Goal: Task Accomplishment & Management: Manage account settings

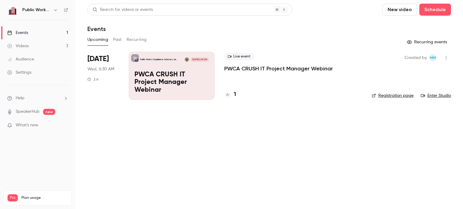
click at [437, 95] on link "Enter Studio" at bounding box center [436, 96] width 30 height 6
click at [165, 60] on p "Public Works Compliance Advisors, Inc." at bounding box center [158, 59] width 37 height 3
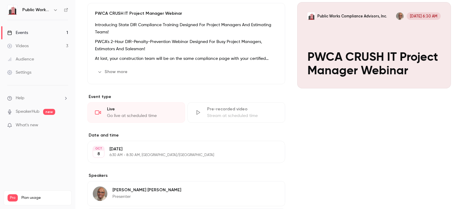
scroll to position [60, 0]
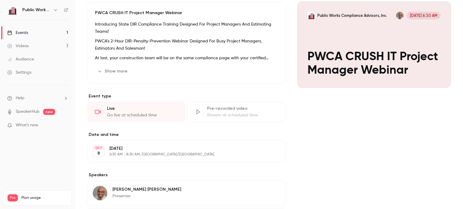
click at [109, 71] on button "Show more" at bounding box center [113, 72] width 36 height 10
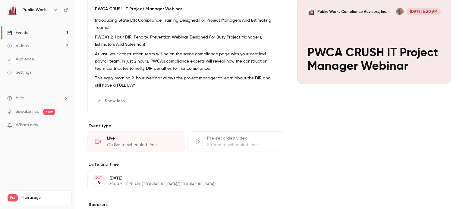
scroll to position [64, 0]
click at [230, 138] on div "Pre-recorded video" at bounding box center [242, 139] width 71 height 6
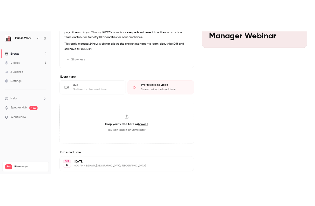
scroll to position [0, 0]
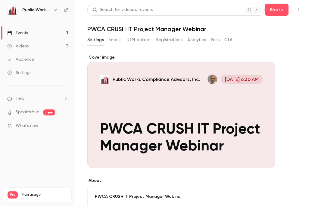
click at [112, 39] on button "Emails" at bounding box center [115, 40] width 13 height 10
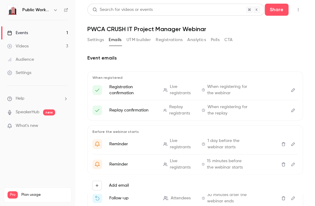
click at [95, 38] on button "Settings" at bounding box center [95, 40] width 17 height 10
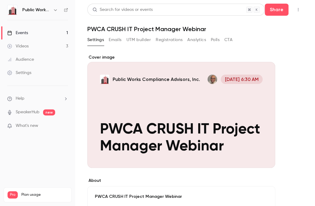
click at [68, 32] on link "Events 1" at bounding box center [37, 32] width 75 height 13
